Goal: Task Accomplishment & Management: Manage account settings

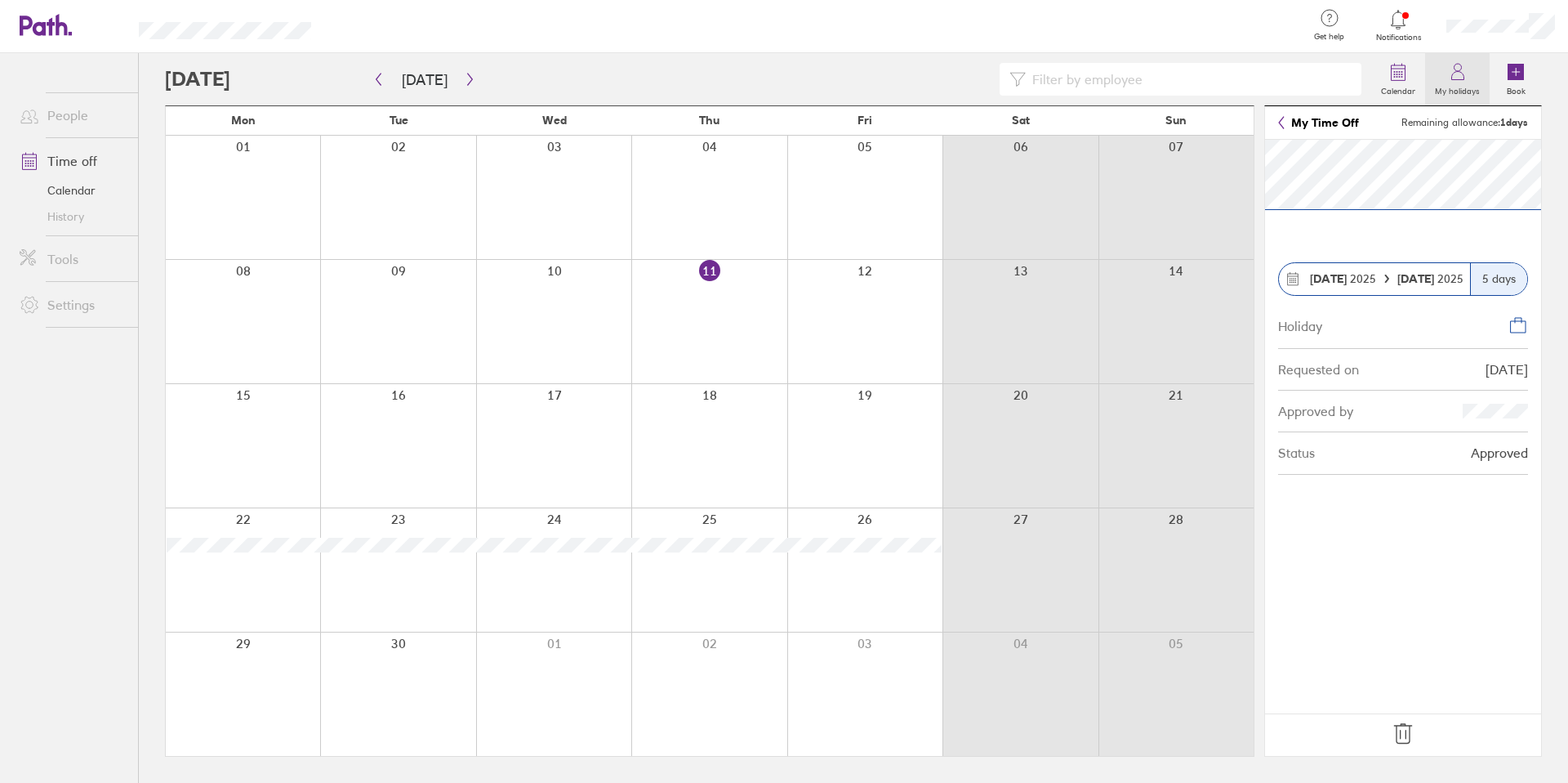
click at [979, 83] on label "My holidays" at bounding box center [1457, 89] width 64 height 15
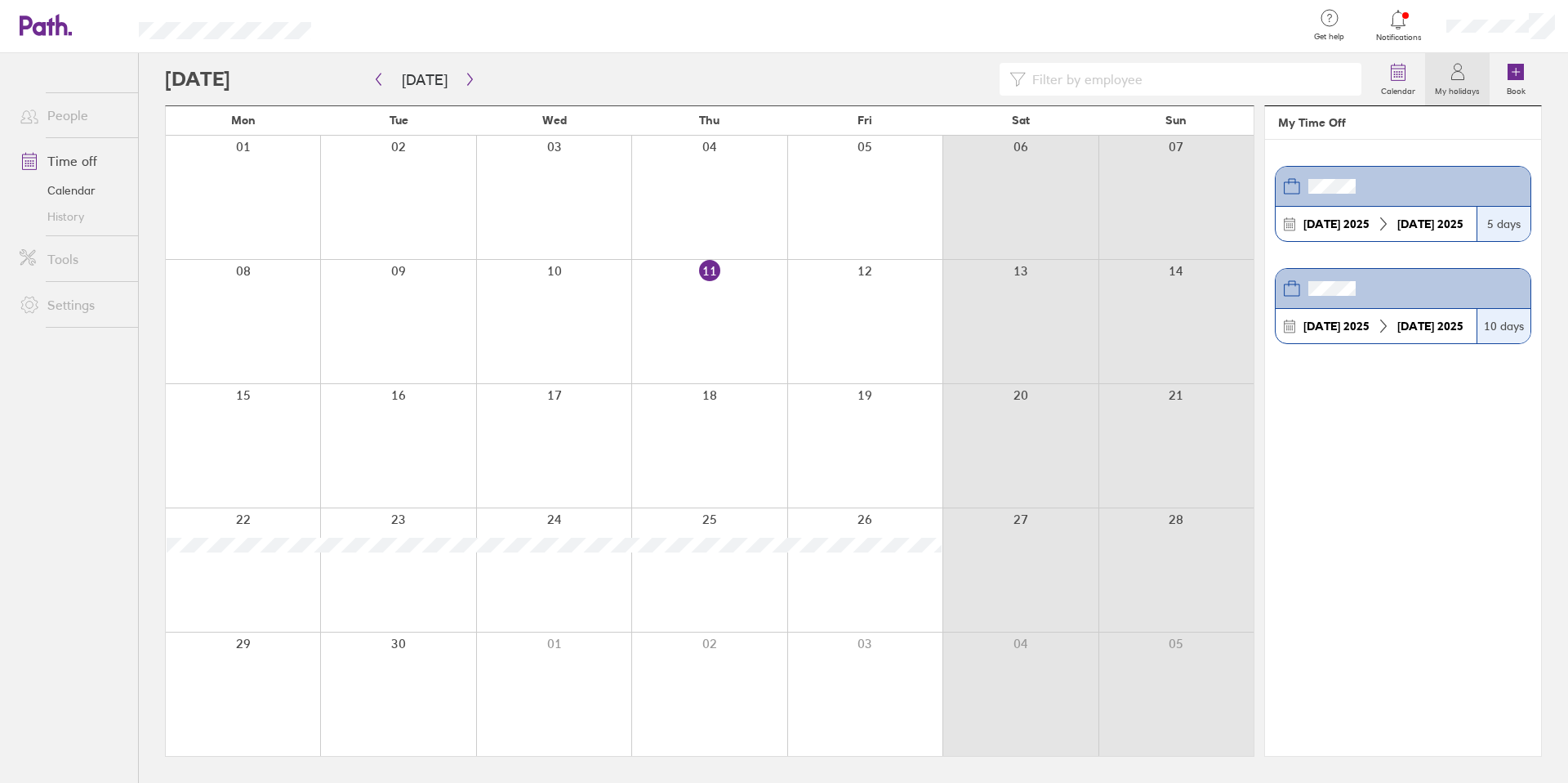
click at [979, 223] on div "5 days" at bounding box center [1503, 224] width 54 height 35
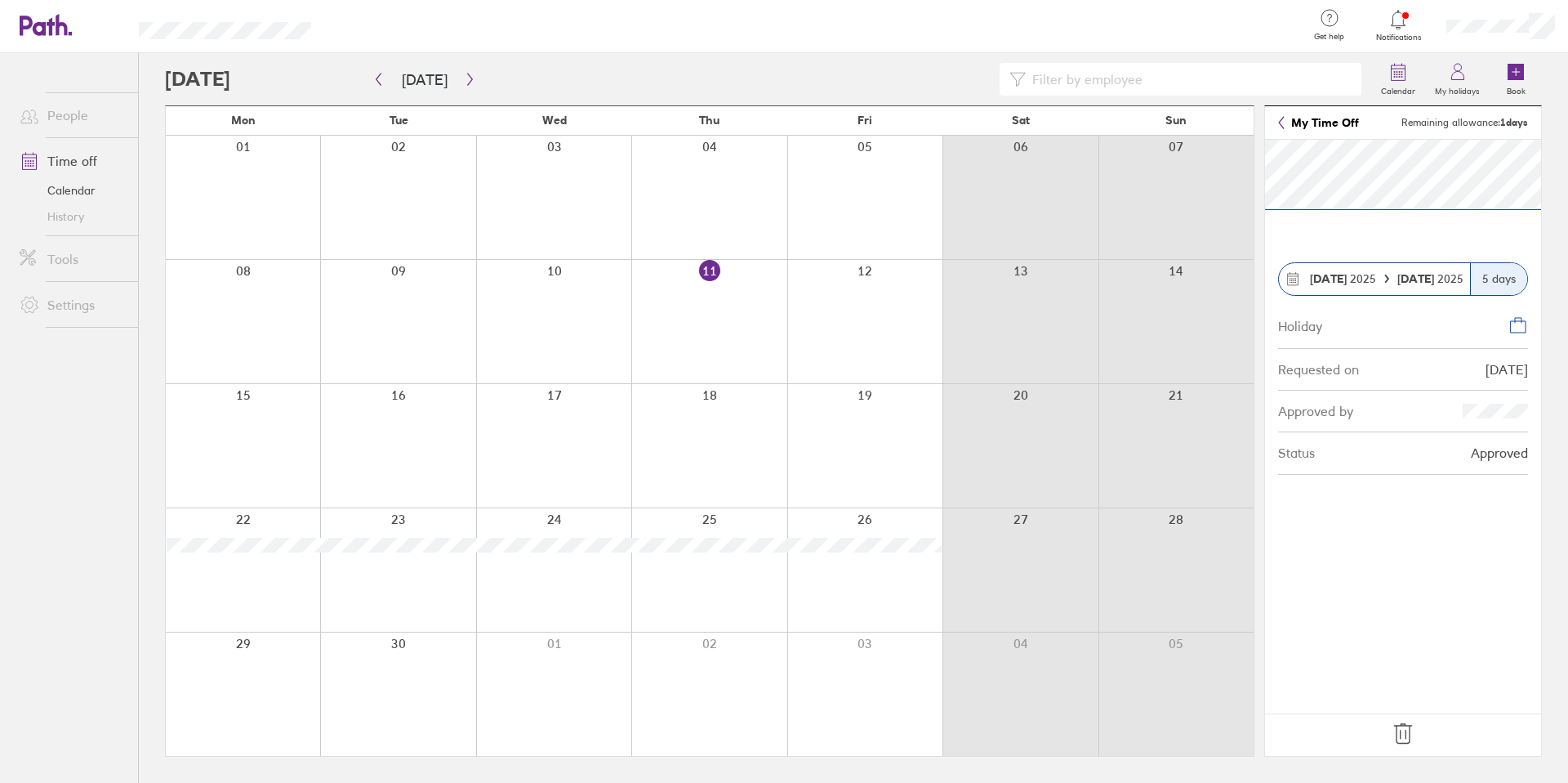
click at [979, 330] on icon at bounding box center [1518, 325] width 20 height 20
click at [979, 395] on div "Approved by" at bounding box center [1403, 411] width 250 height 41
click at [979, 438] on div "Status Approved" at bounding box center [1403, 453] width 250 height 41
click at [979, 88] on label "Calendar" at bounding box center [1398, 89] width 54 height 15
click at [979, 77] on icon at bounding box center [1516, 72] width 20 height 20
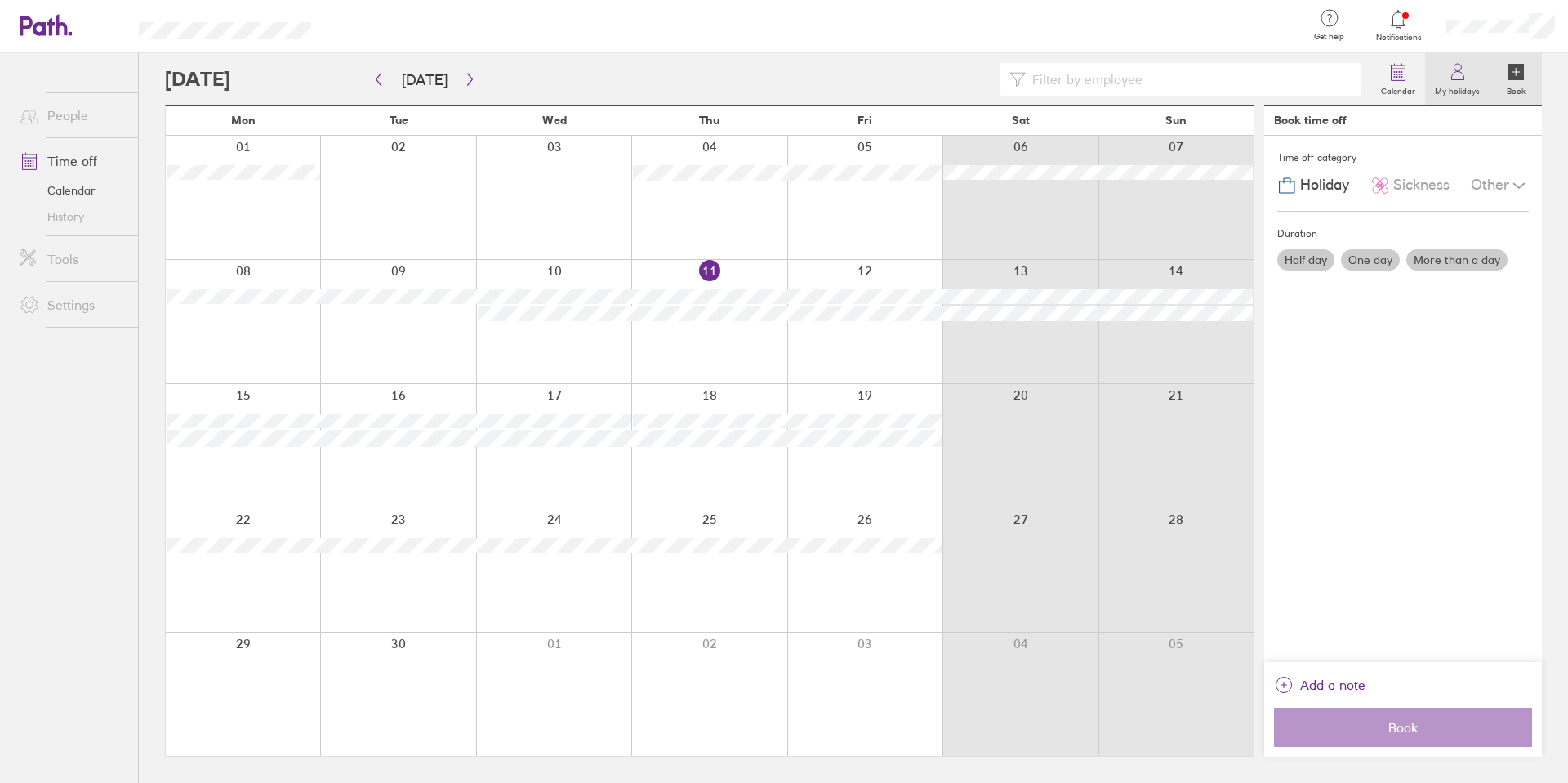
click at [979, 76] on icon at bounding box center [1458, 72] width 20 height 20
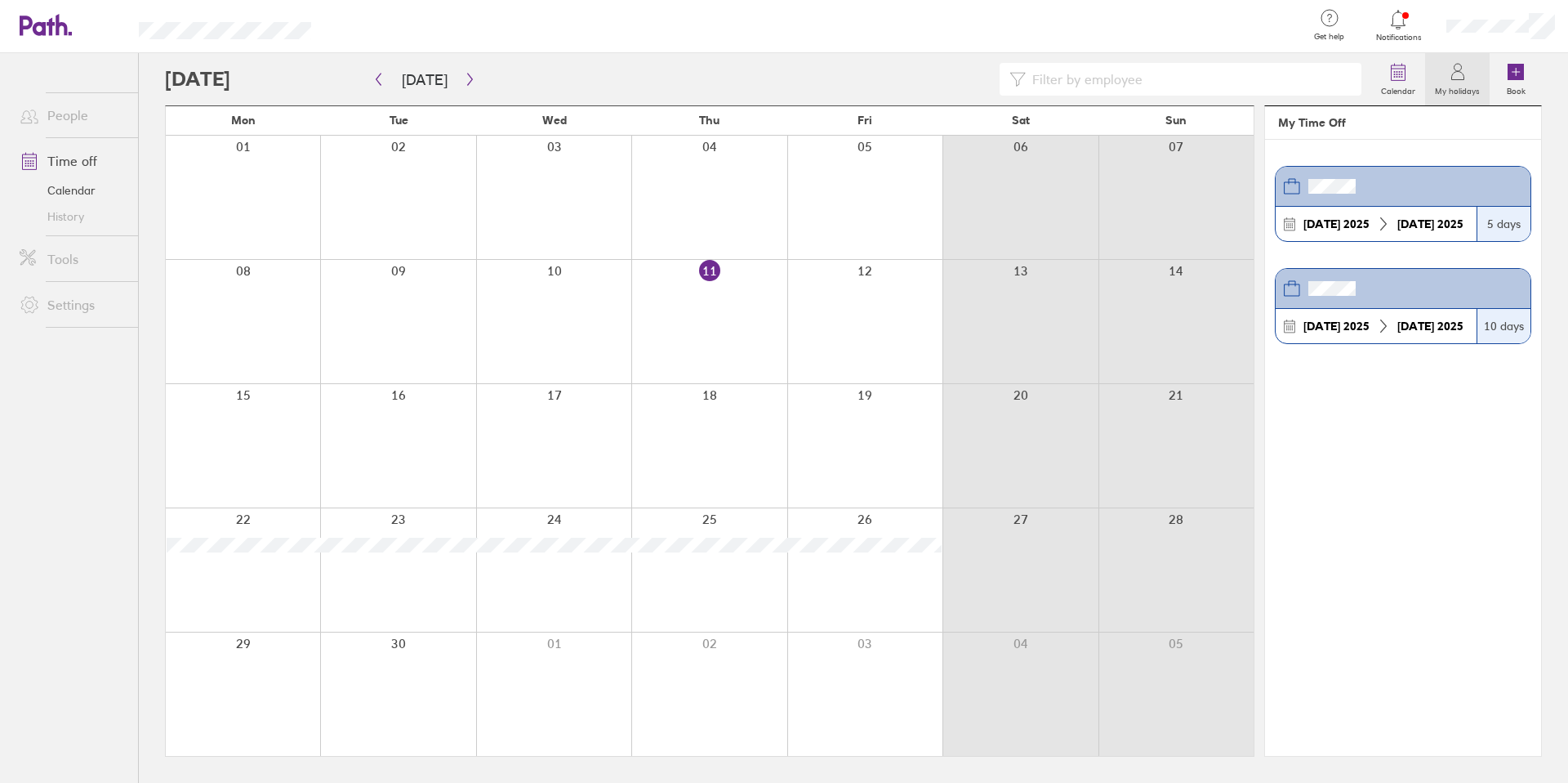
click at [979, 300] on header at bounding box center [1403, 288] width 255 height 40
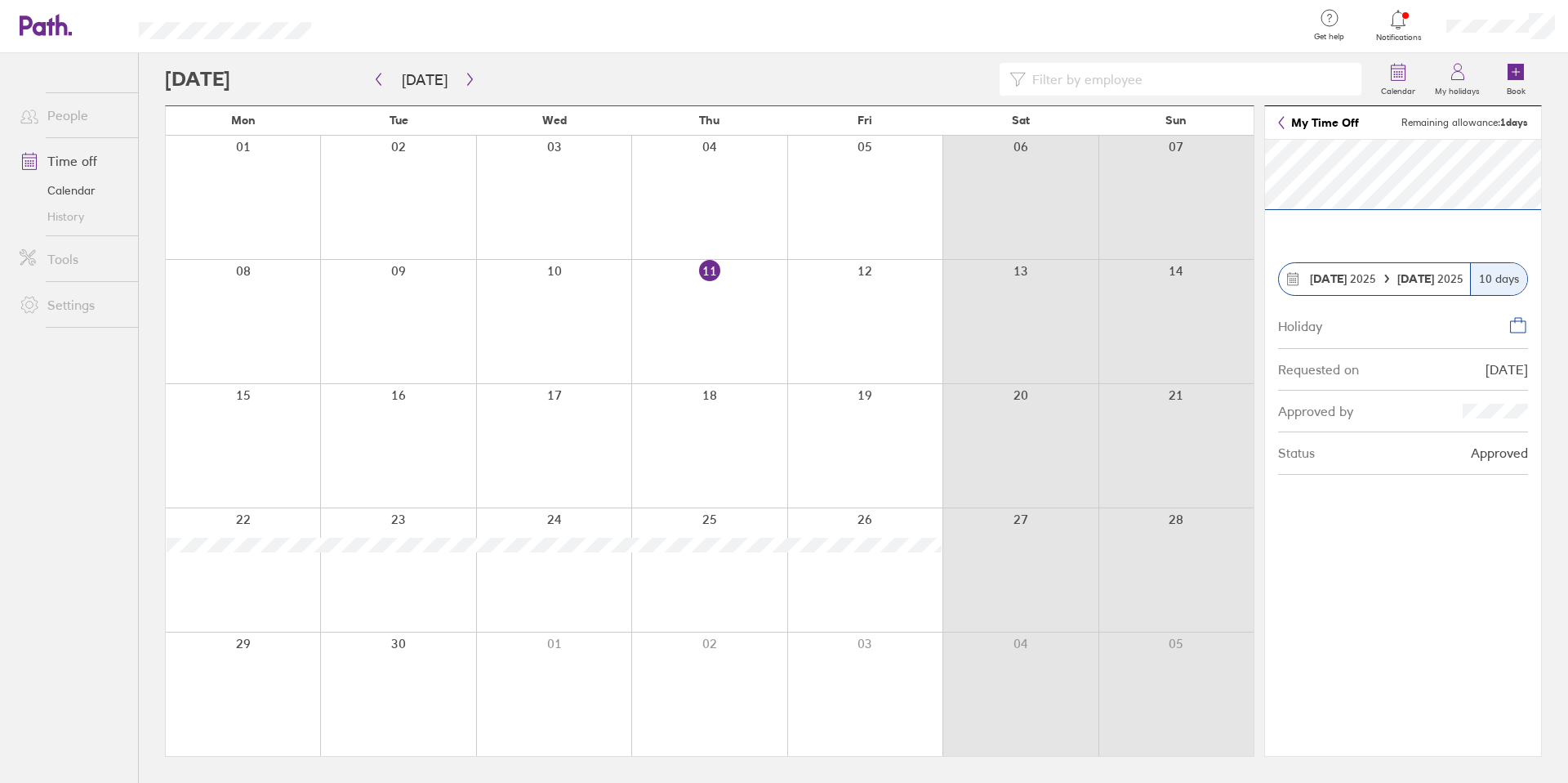
click at [979, 276] on div "[DATE]" at bounding box center [1430, 278] width 79 height 13
click at [979, 280] on span "[DATE]" at bounding box center [1343, 278] width 66 height 13
click at [979, 125] on span "Remaining allowance: 1 days" at bounding box center [1464, 122] width 126 height 12
click at [979, 117] on icon at bounding box center [1281, 122] width 7 height 13
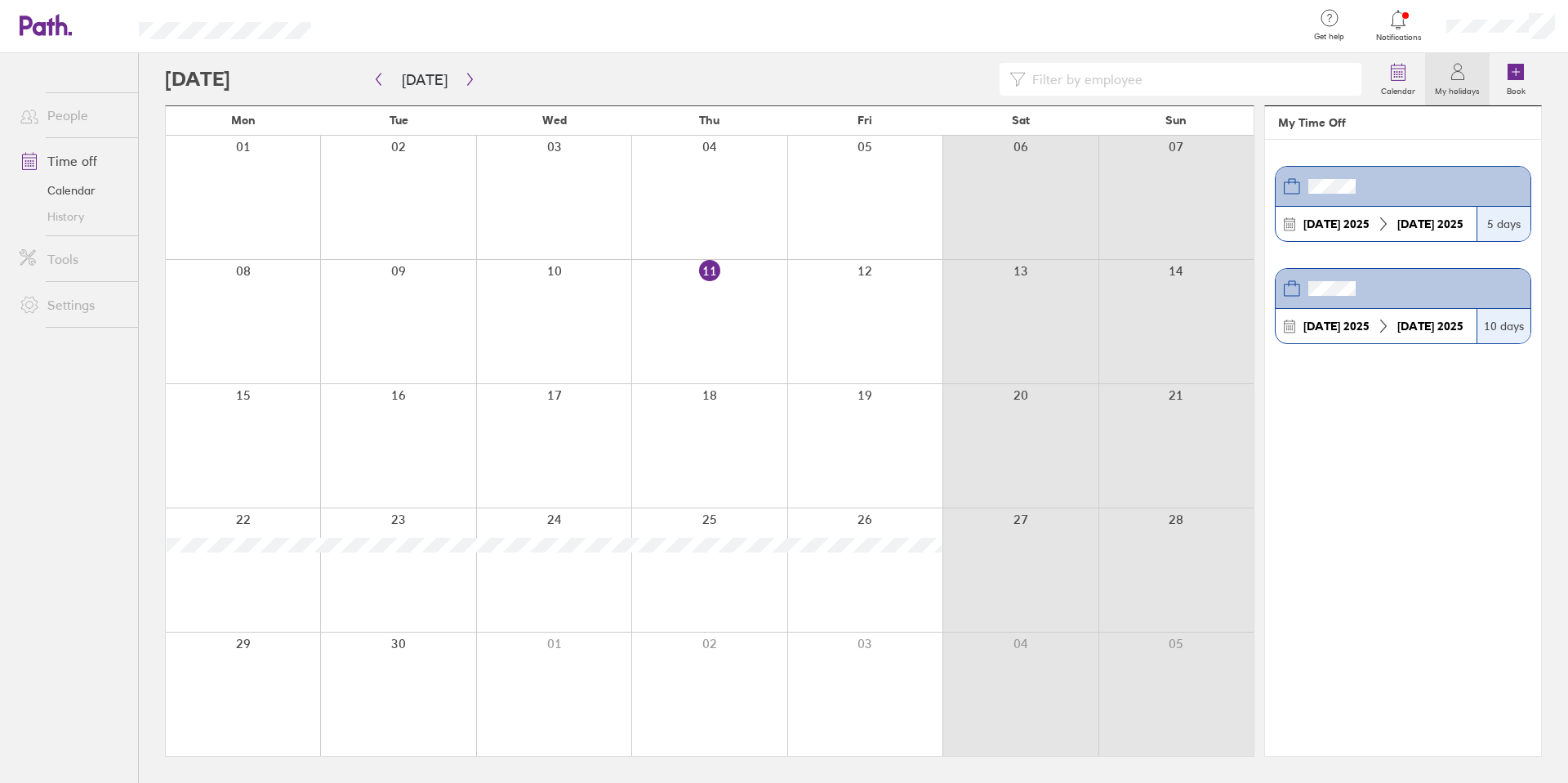
click at [979, 206] on link "[DATE] [DATE] 5 days" at bounding box center [1403, 204] width 257 height 76
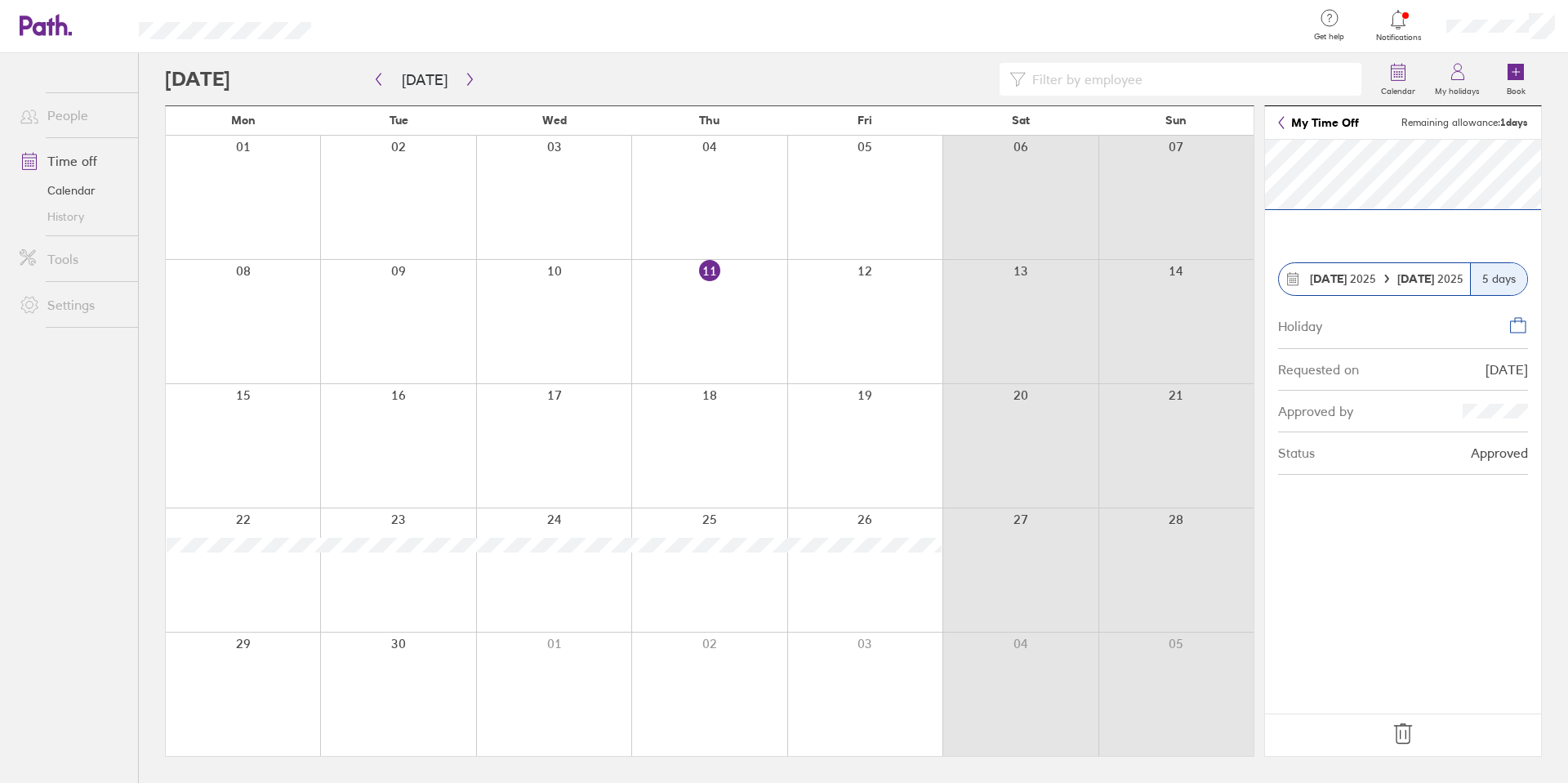
click at [979, 280] on icon at bounding box center [1386, 278] width 3 height 8
click at [979, 285] on span "[DATE]" at bounding box center [1343, 278] width 66 height 13
click at [979, 320] on icon at bounding box center [1518, 320] width 7 height 5
click at [979, 399] on div "Approved by" at bounding box center [1403, 411] width 250 height 41
click at [979, 437] on div "Status Approved" at bounding box center [1403, 453] width 250 height 41
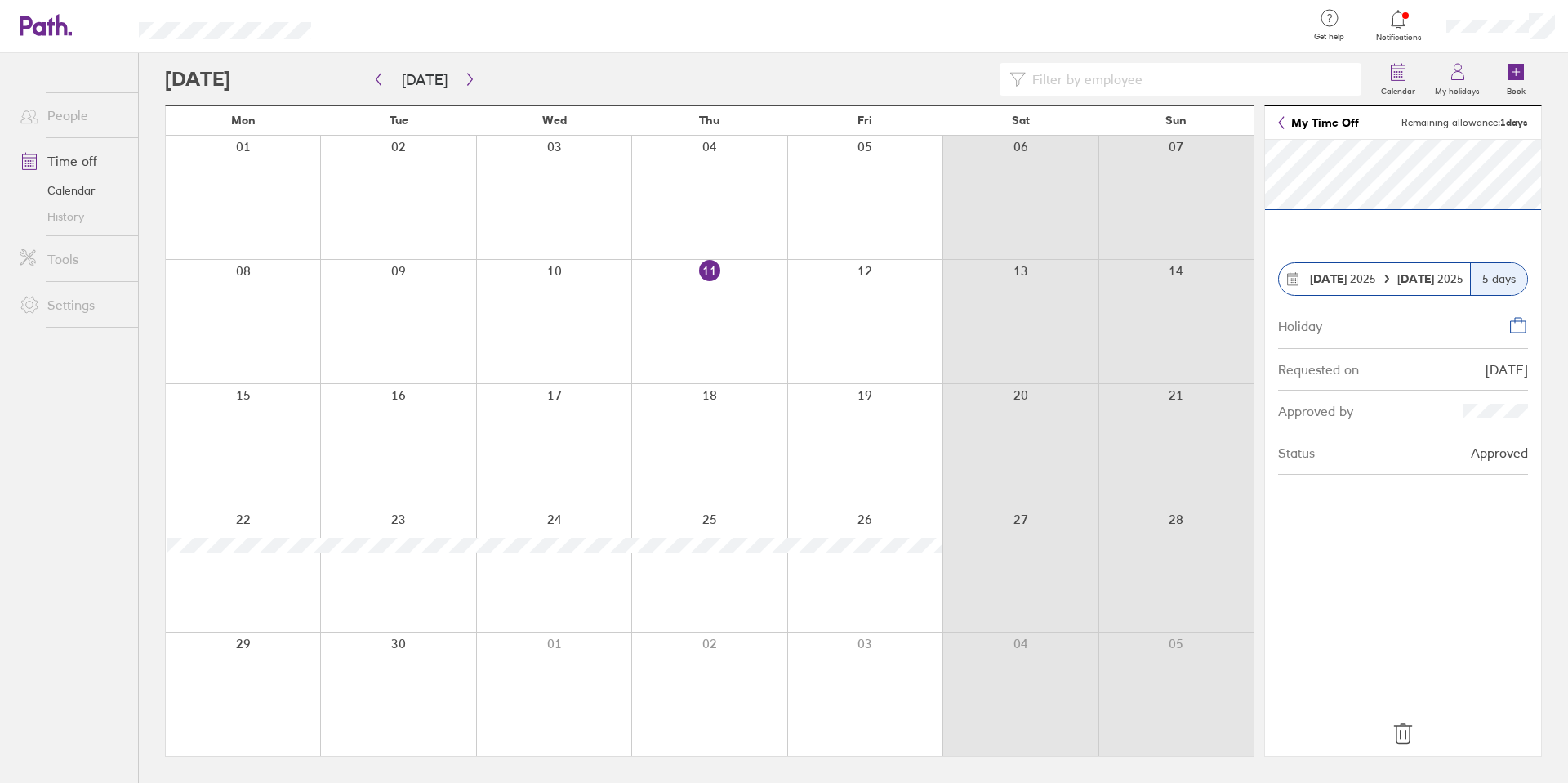
click at [979, 561] on link at bounding box center [1403, 734] width 26 height 29
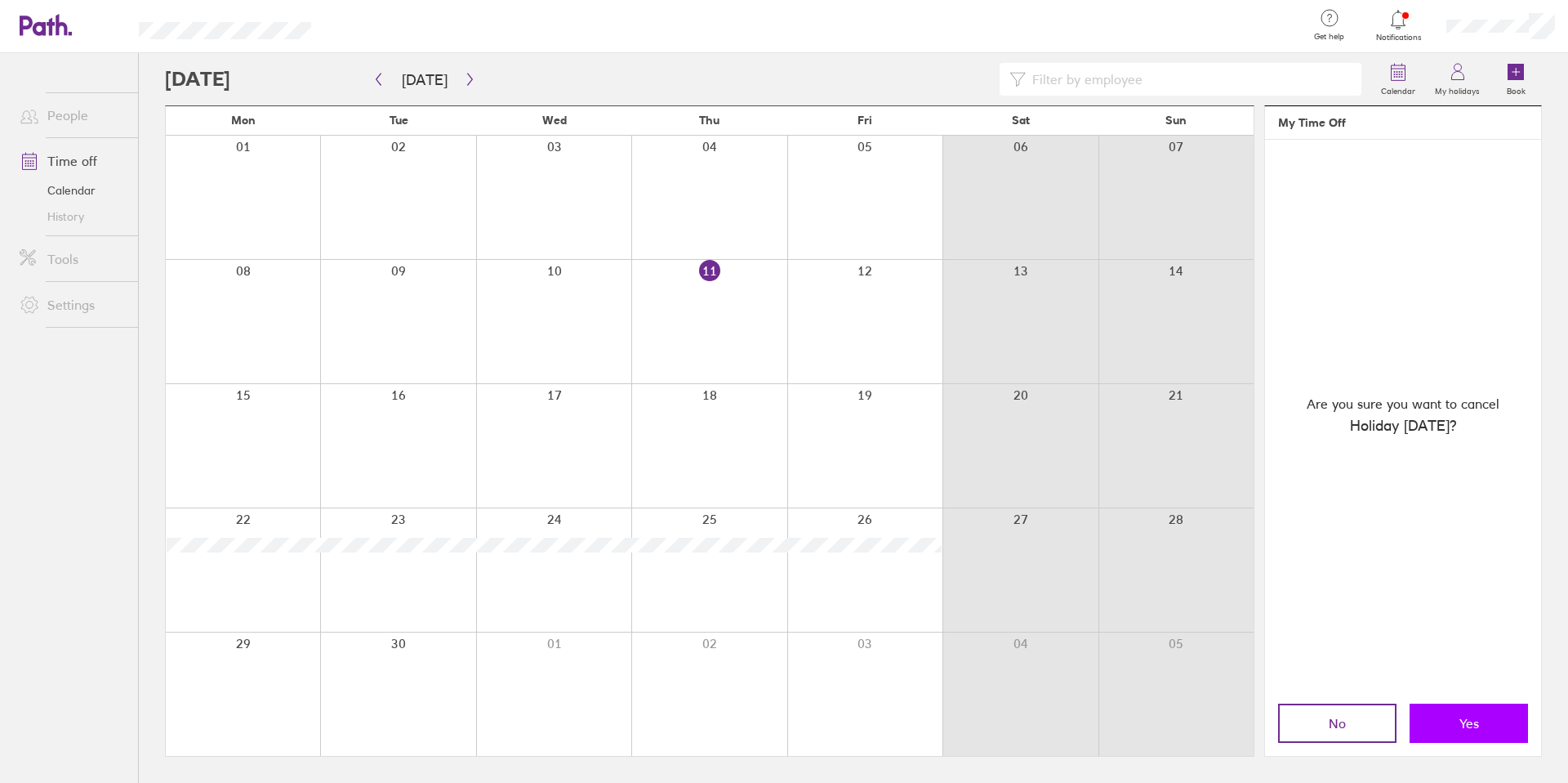
click at [979, 561] on span "Yes" at bounding box center [1469, 723] width 20 height 15
